Goal: Task Accomplishment & Management: Complete application form

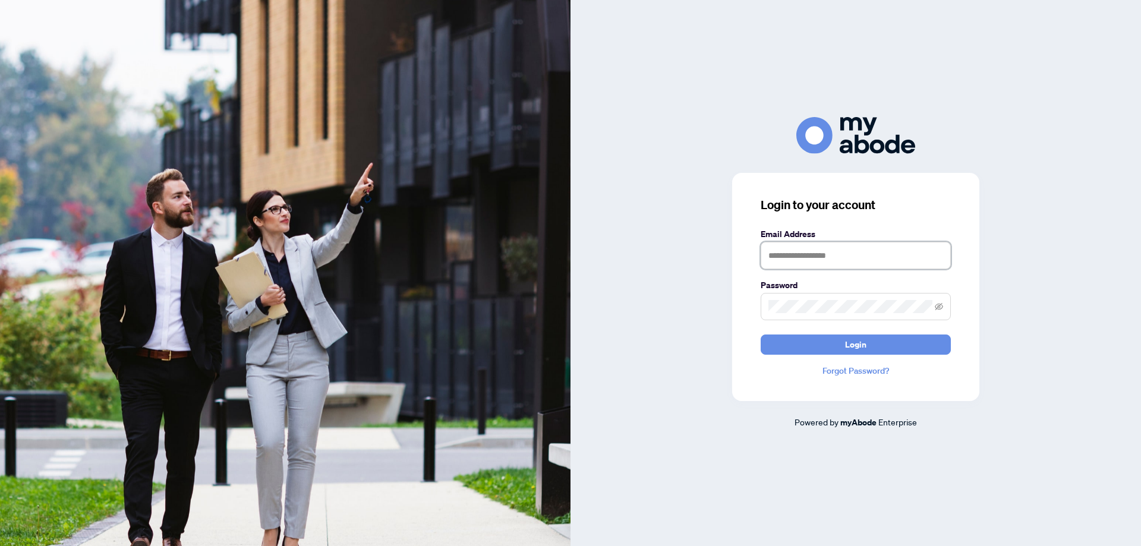
click at [848, 256] on input "text" at bounding box center [856, 255] width 190 height 27
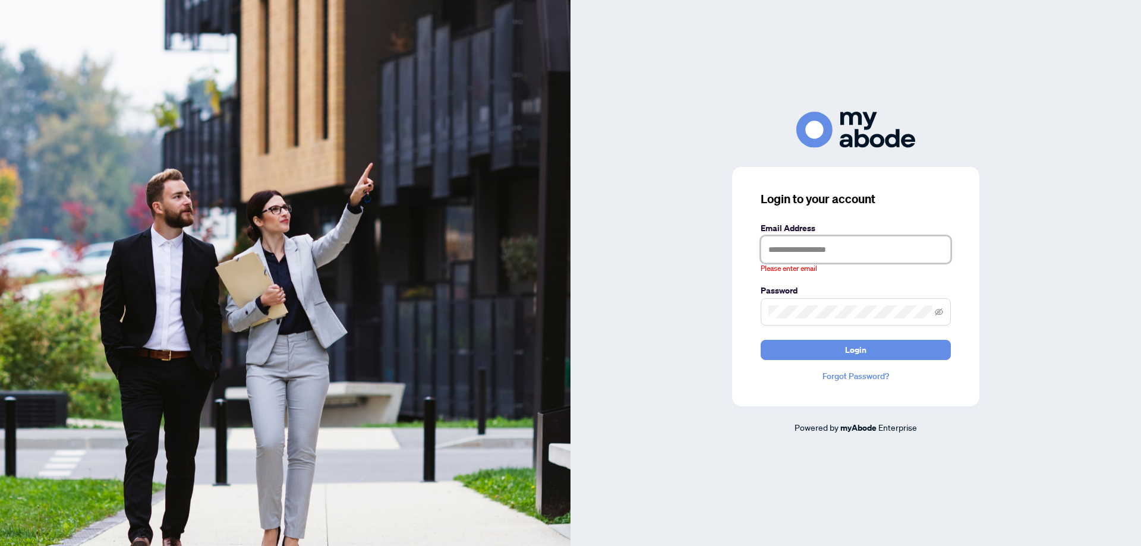
type input "**********"
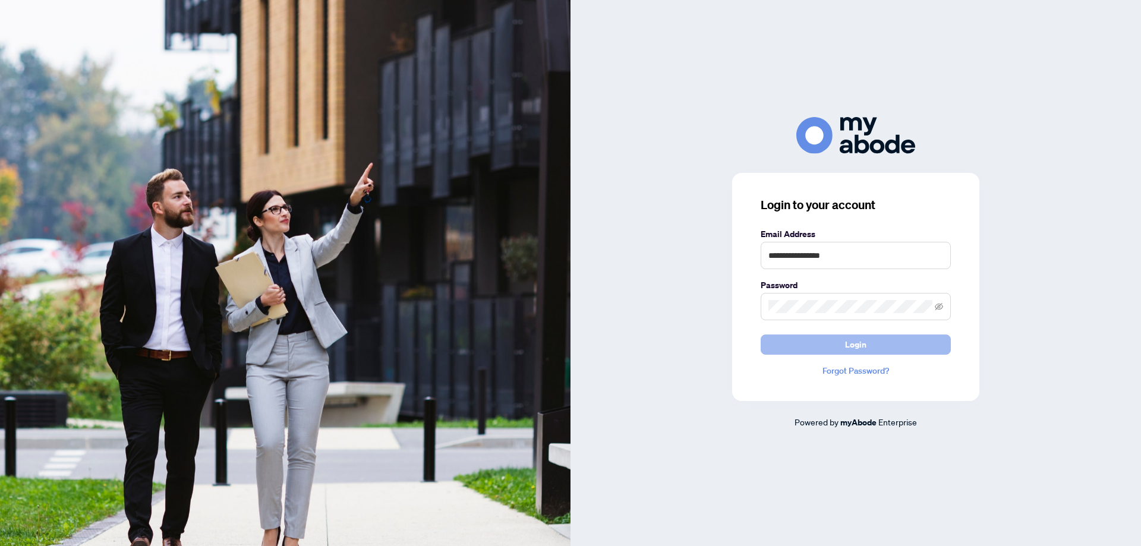
click at [821, 344] on button "Login" at bounding box center [856, 345] width 190 height 20
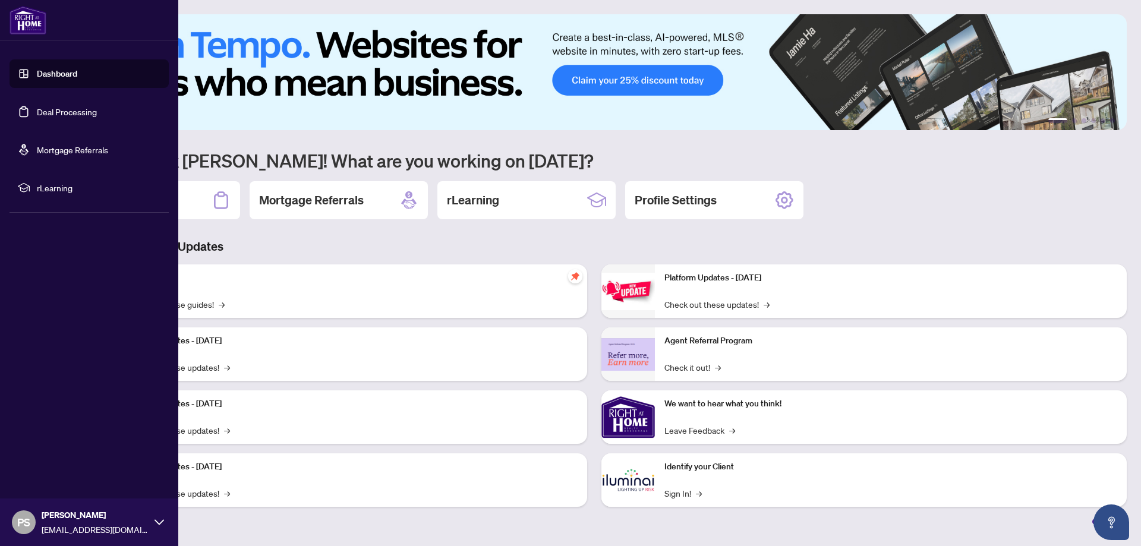
click at [51, 115] on link "Deal Processing" at bounding box center [67, 111] width 60 height 11
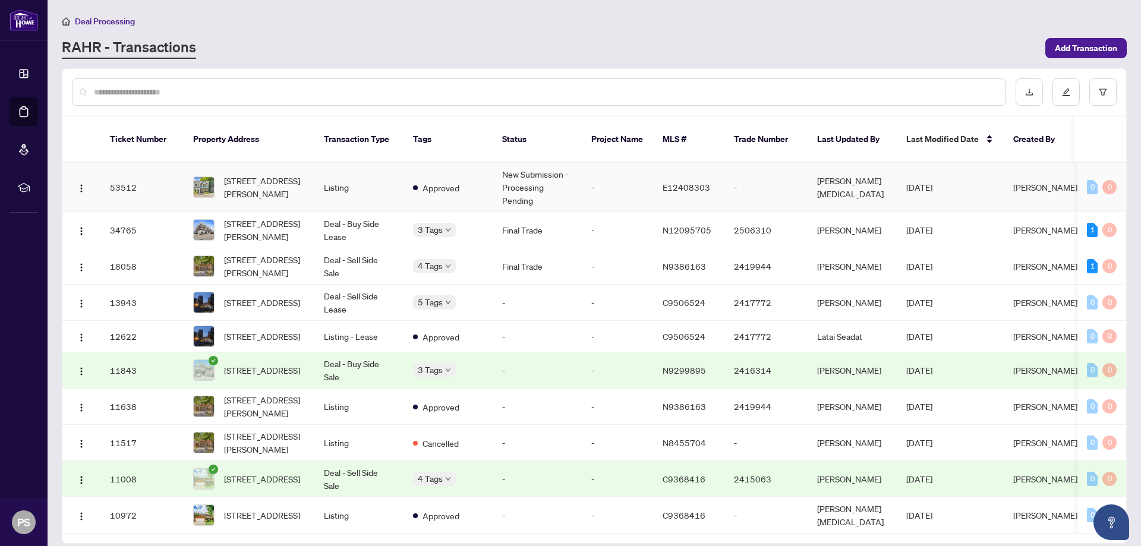
click at [535, 165] on td "New Submission - Processing Pending" at bounding box center [537, 187] width 89 height 49
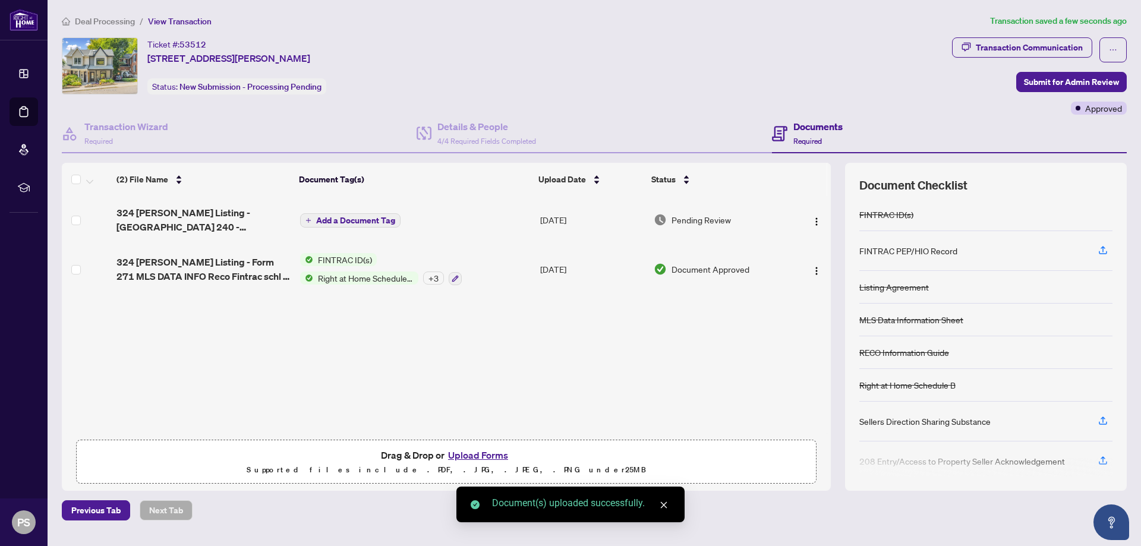
click at [362, 217] on span "Add a Document Tag" at bounding box center [355, 220] width 79 height 8
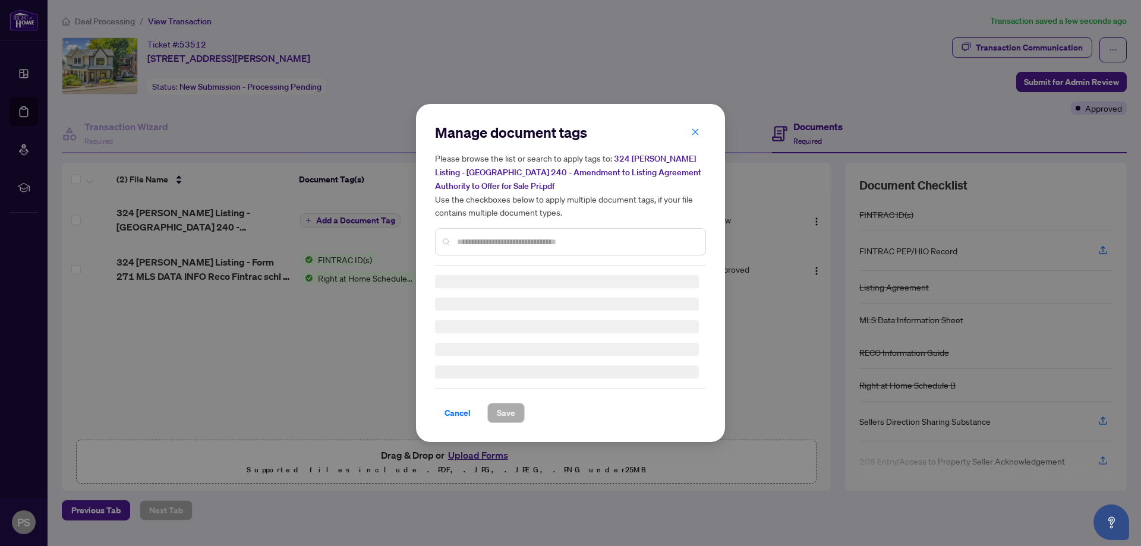
click at [472, 240] on div "Manage document tags Please browse the list or search to apply tags to: 324 [PE…" at bounding box center [570, 194] width 271 height 143
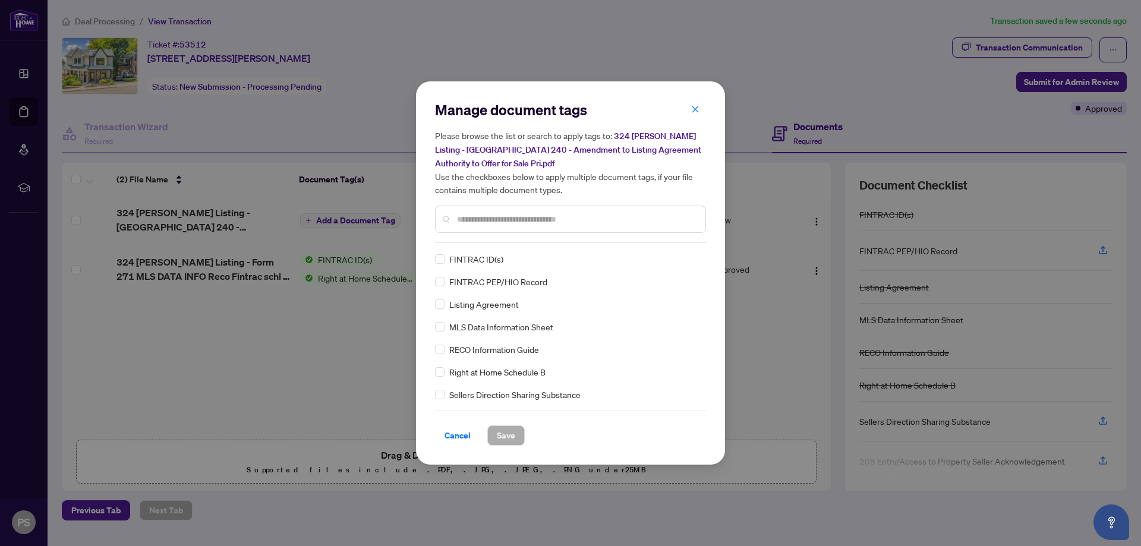
click at [472, 240] on div "Manage document tags Please browse the list or search to apply tags to: 324 [PE…" at bounding box center [570, 171] width 271 height 143
click at [475, 217] on input "text" at bounding box center [576, 219] width 239 height 13
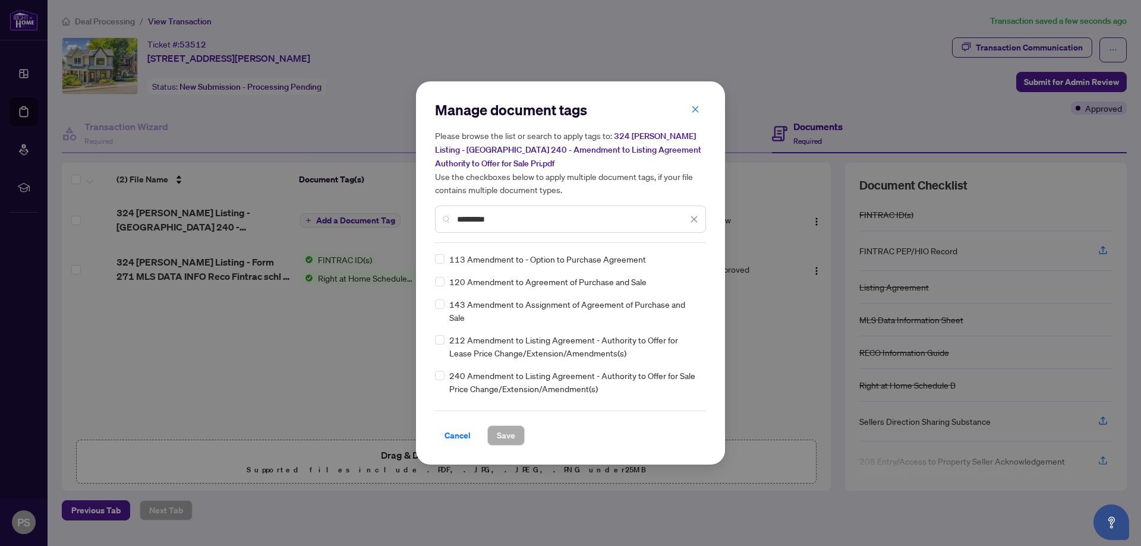
type input "*********"
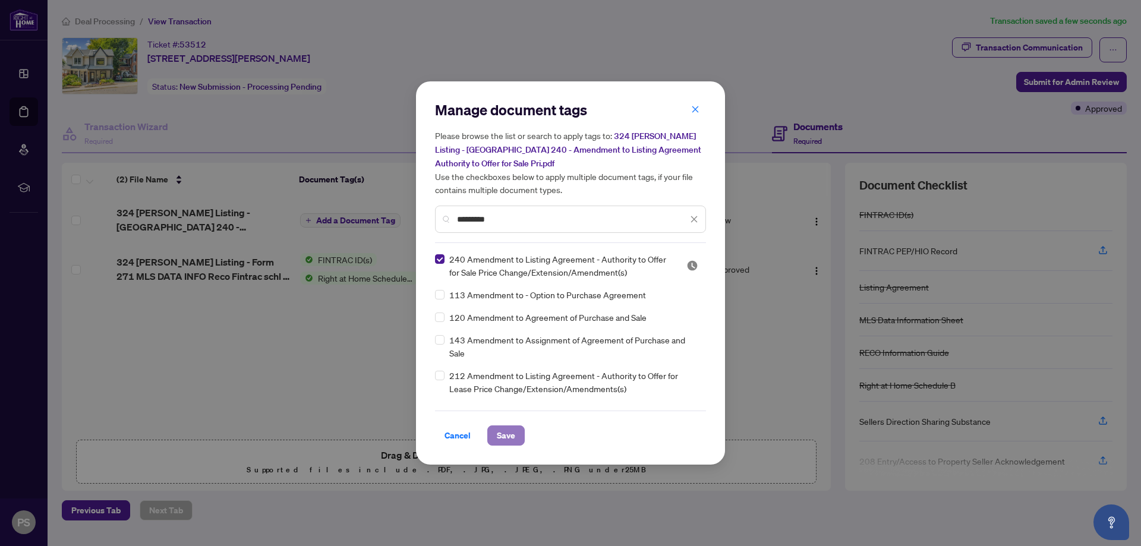
click at [501, 436] on span "Save" at bounding box center [506, 435] width 18 height 19
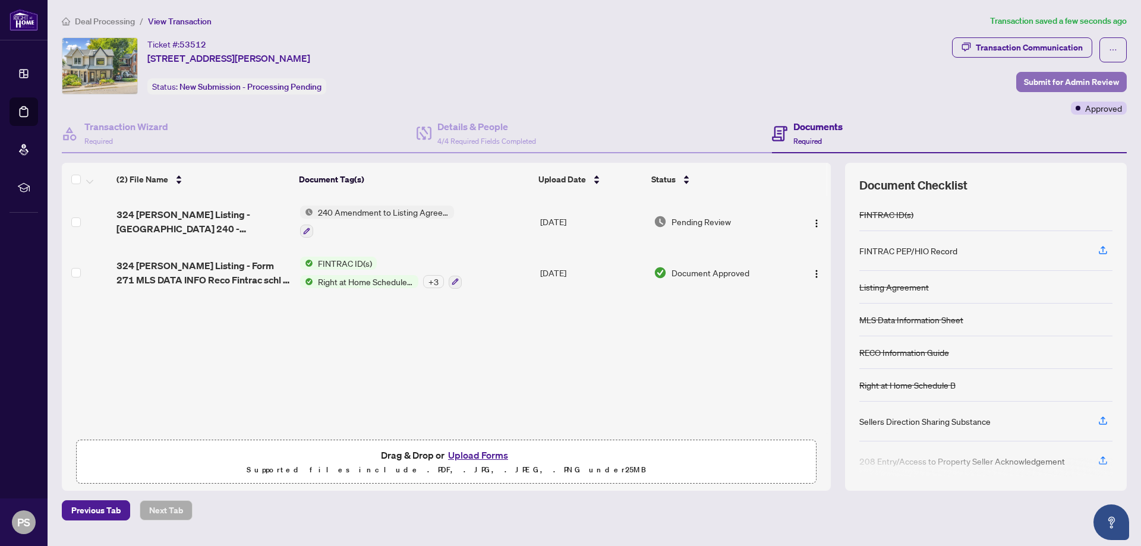
click at [1072, 83] on span "Submit for Admin Review" at bounding box center [1071, 81] width 95 height 19
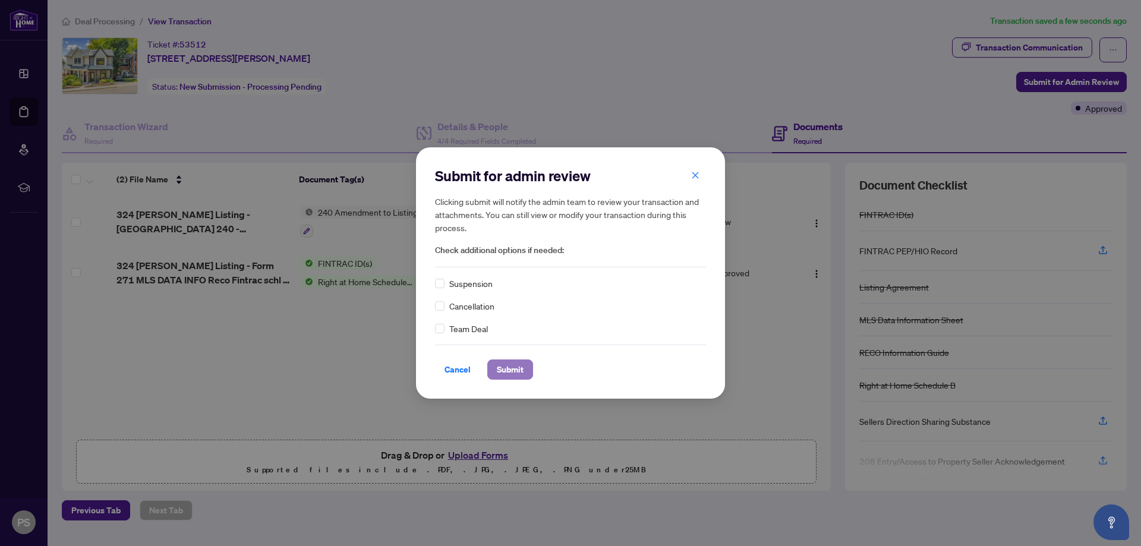
click at [511, 365] on span "Submit" at bounding box center [510, 369] width 27 height 19
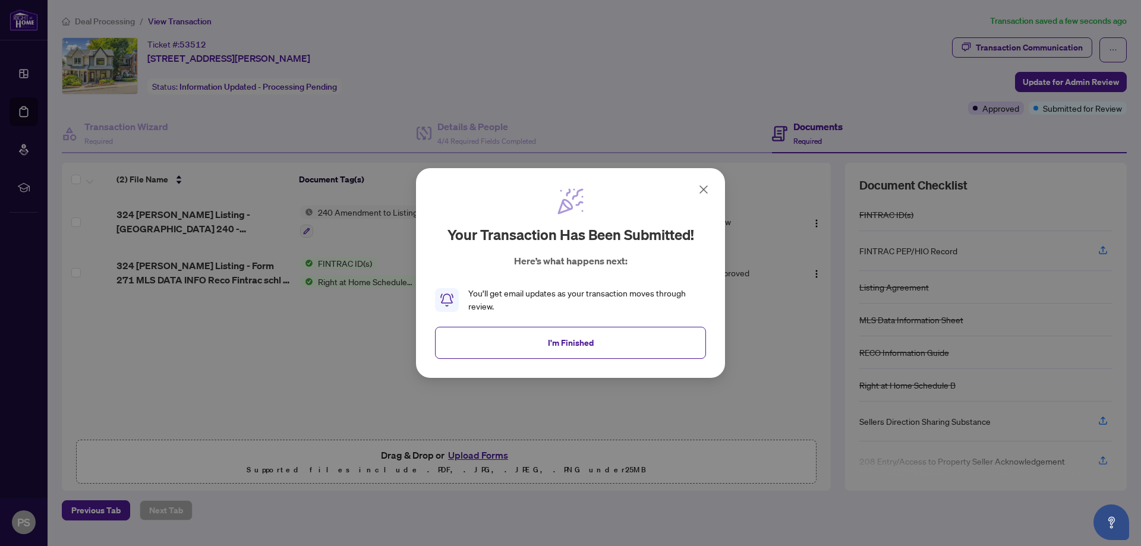
click at [701, 195] on icon at bounding box center [703, 189] width 14 height 14
